Goal: Task Accomplishment & Management: Manage account settings

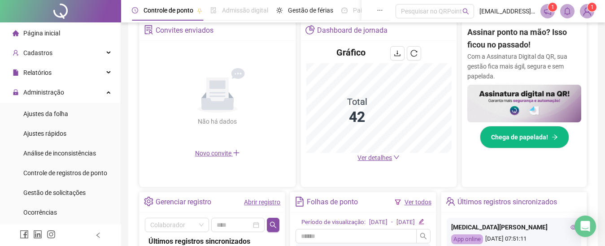
scroll to position [178, 0]
click at [48, 89] on span "Administração" at bounding box center [43, 92] width 41 height 7
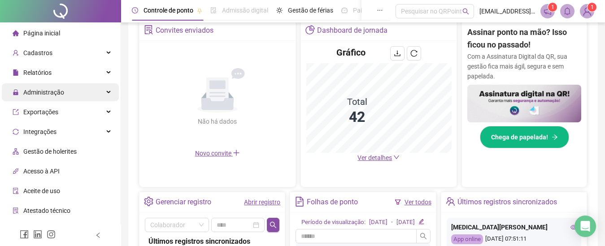
click at [61, 99] on span "Administração" at bounding box center [39, 92] width 52 height 18
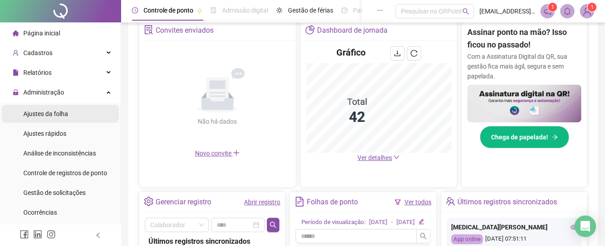
click at [63, 115] on span "Ajustes da folha" at bounding box center [45, 113] width 45 height 7
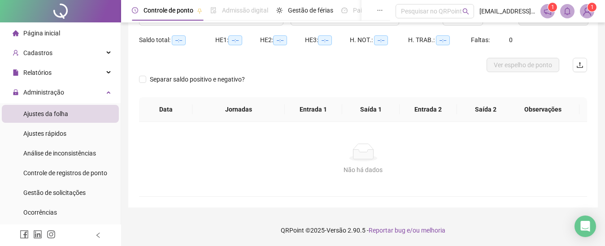
scroll to position [85, 0]
type input "**********"
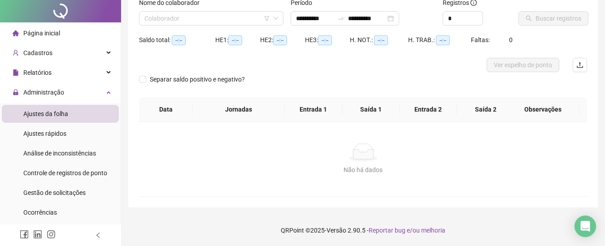
scroll to position [0, 0]
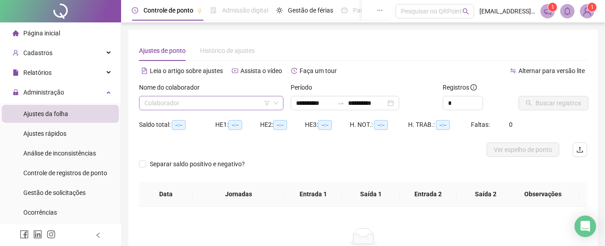
click at [193, 104] on input "search" at bounding box center [206, 102] width 125 height 13
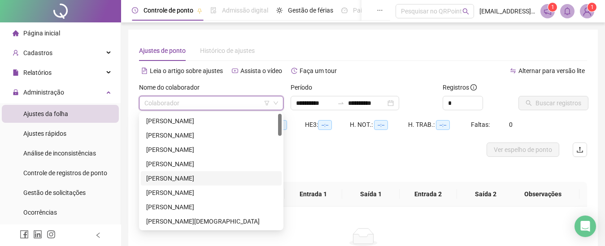
click at [164, 176] on div "[PERSON_NAME]" at bounding box center [211, 178] width 130 height 10
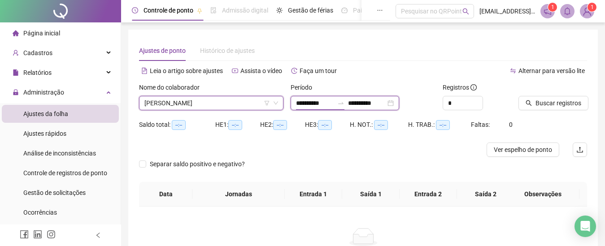
click at [313, 108] on input "**********" at bounding box center [315, 103] width 38 height 10
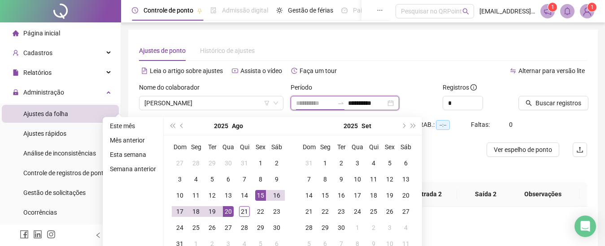
type input "**********"
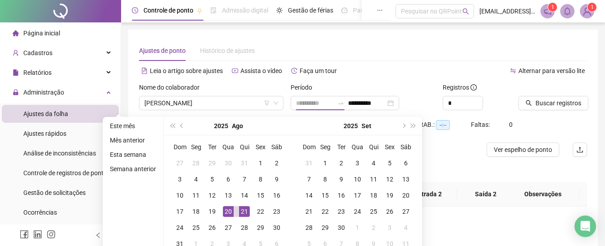
click at [245, 210] on div "21" at bounding box center [244, 211] width 11 height 11
type input "**********"
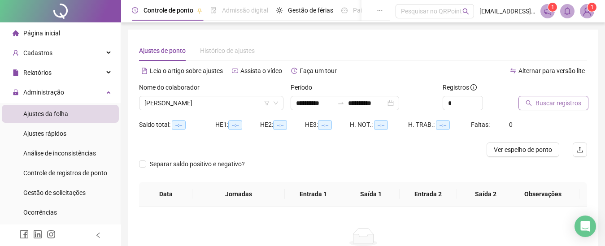
click at [551, 108] on button "Buscar registros" at bounding box center [553, 103] width 70 height 14
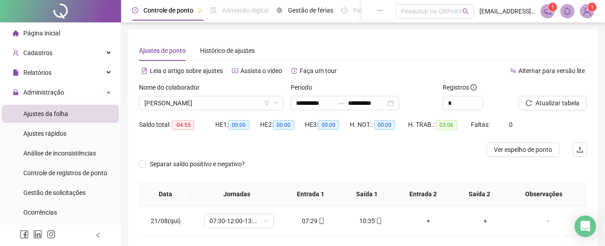
scroll to position [39, 0]
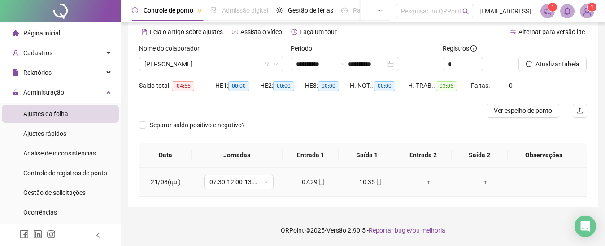
click at [541, 184] on div "-" at bounding box center [547, 182] width 53 height 10
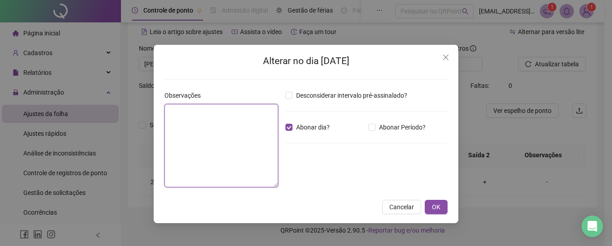
click at [218, 143] on textarea at bounding box center [221, 145] width 114 height 83
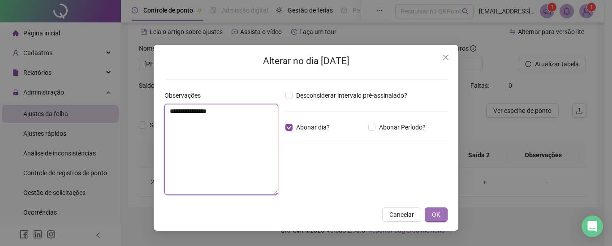
type textarea "**********"
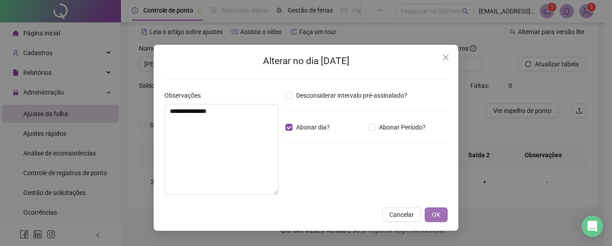
click at [434, 214] on span "OK" at bounding box center [436, 215] width 9 height 10
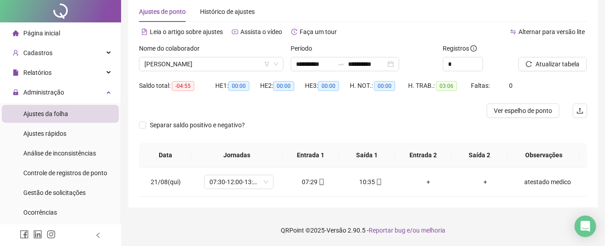
scroll to position [0, 0]
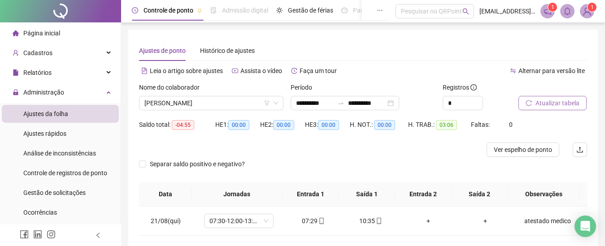
click at [539, 107] on span "Atualizar tabela" at bounding box center [557, 103] width 44 height 10
click at [40, 32] on span "Página inicial" at bounding box center [41, 33] width 37 height 7
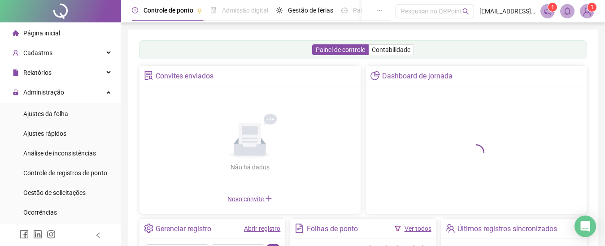
click at [58, 31] on span "Página inicial" at bounding box center [41, 33] width 37 height 7
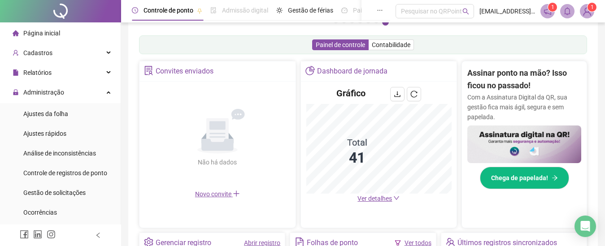
scroll to position [91, 0]
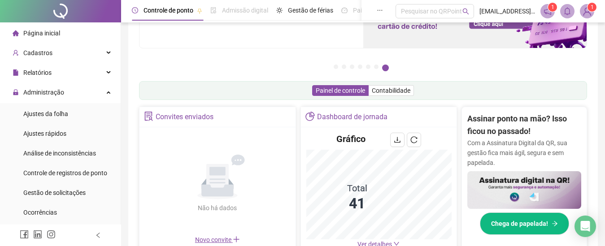
click at [43, 33] on span "Página inicial" at bounding box center [41, 33] width 37 height 7
click at [45, 31] on span "Página inicial" at bounding box center [41, 33] width 37 height 7
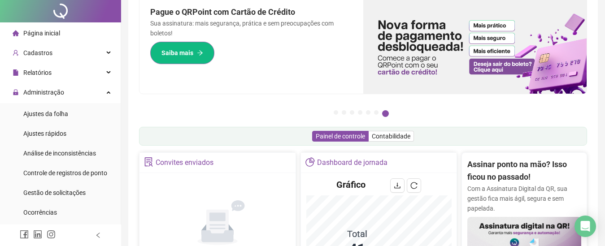
scroll to position [0, 0]
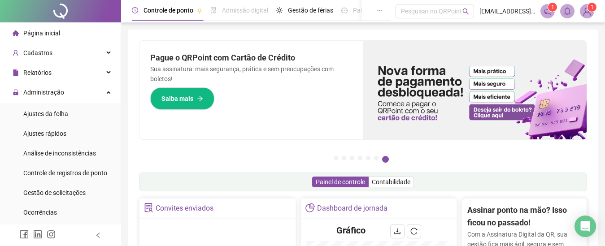
click at [60, 32] on li "Página inicial" at bounding box center [60, 33] width 117 height 18
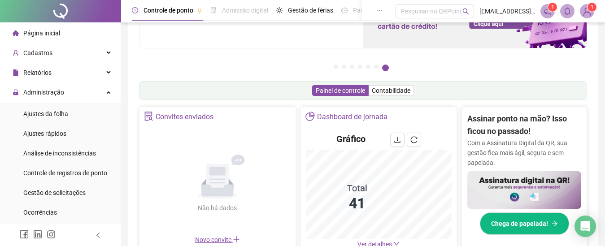
scroll to position [46, 0]
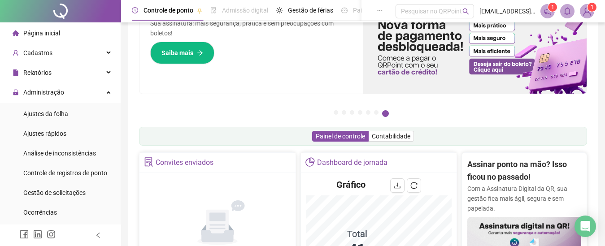
click at [46, 34] on span "Página inicial" at bounding box center [41, 33] width 37 height 7
